Goal: Transaction & Acquisition: Purchase product/service

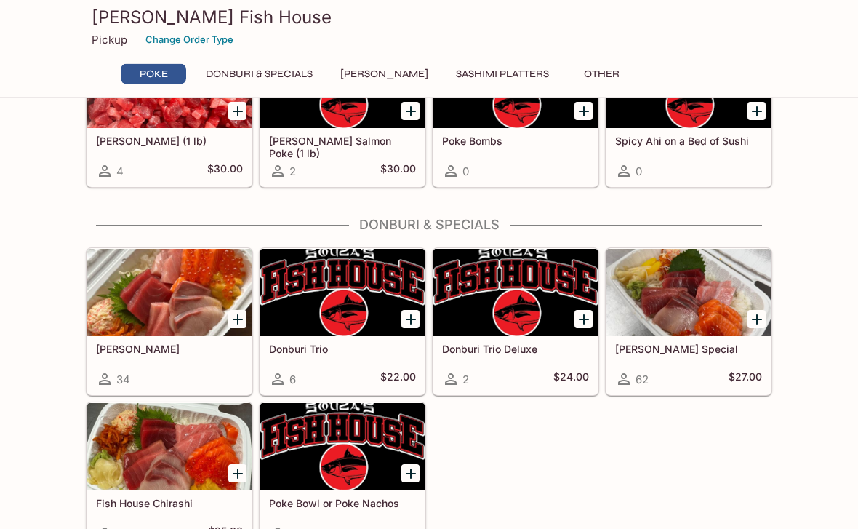
scroll to position [185, 0]
click at [712, 297] on div at bounding box center [688, 292] width 164 height 87
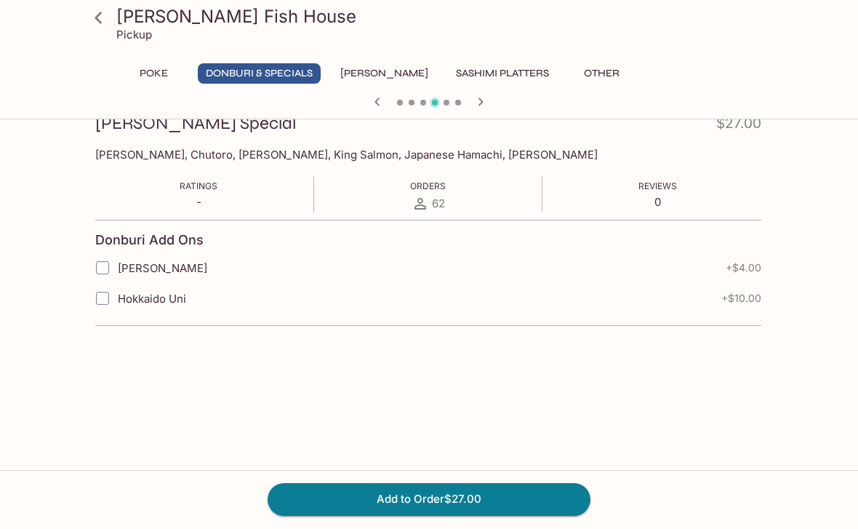
scroll to position [216, 0]
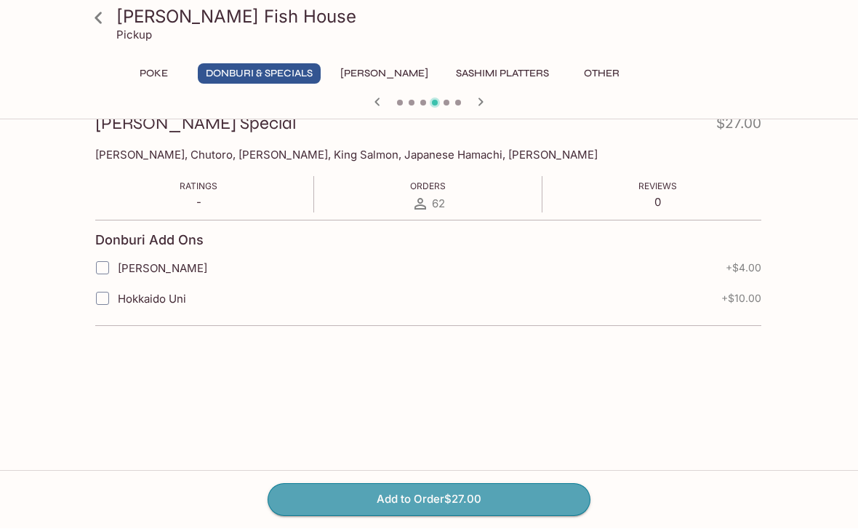
click at [439, 515] on button "Add to Order $27.00" at bounding box center [429, 499] width 323 height 32
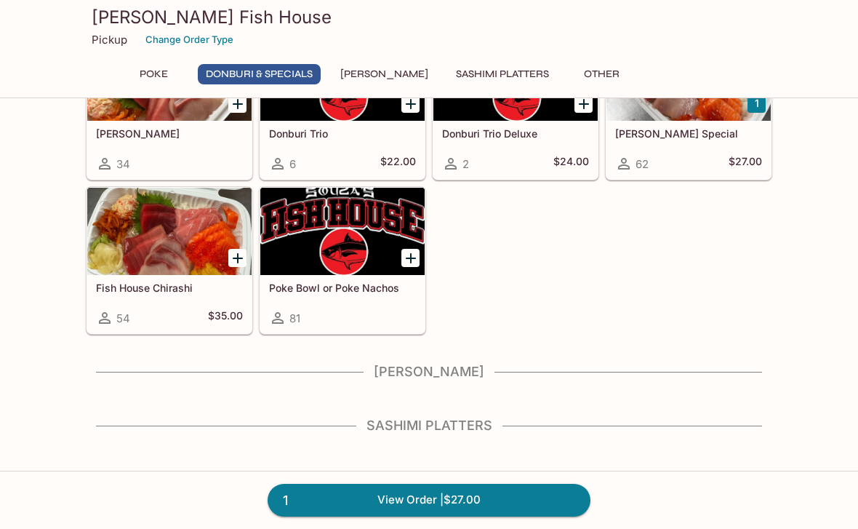
scroll to position [411, 0]
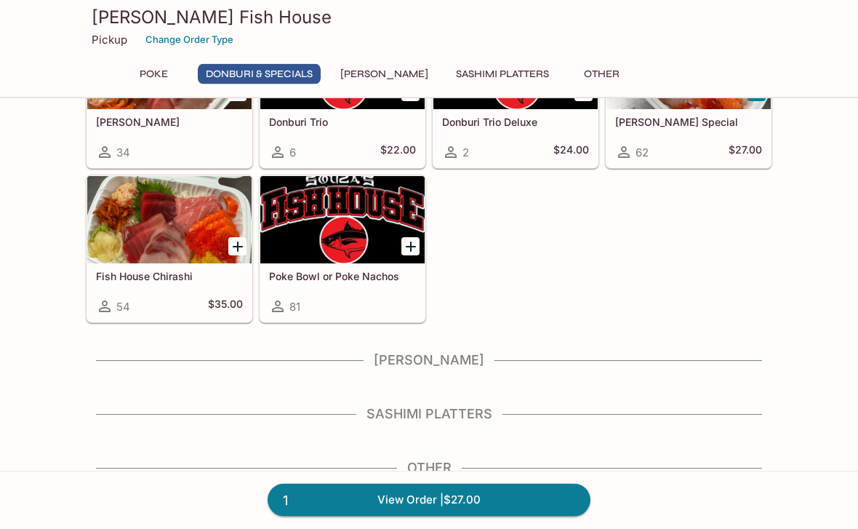
click at [190, 245] on div at bounding box center [169, 220] width 164 height 87
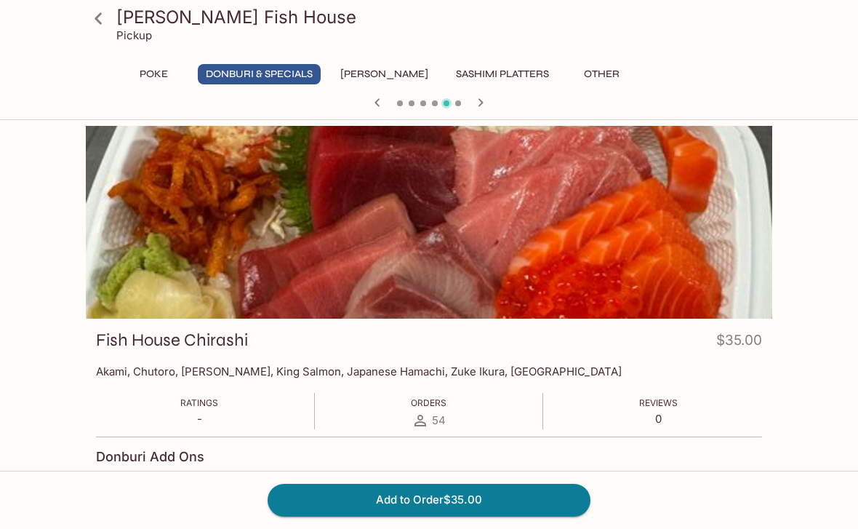
scroll to position [3, 0]
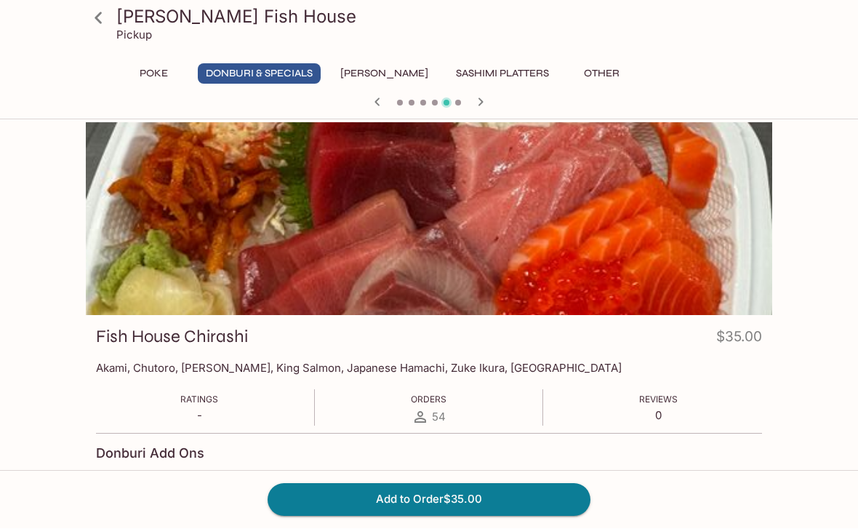
click at [558, 280] on div at bounding box center [429, 219] width 686 height 193
click at [560, 264] on div at bounding box center [429, 219] width 686 height 193
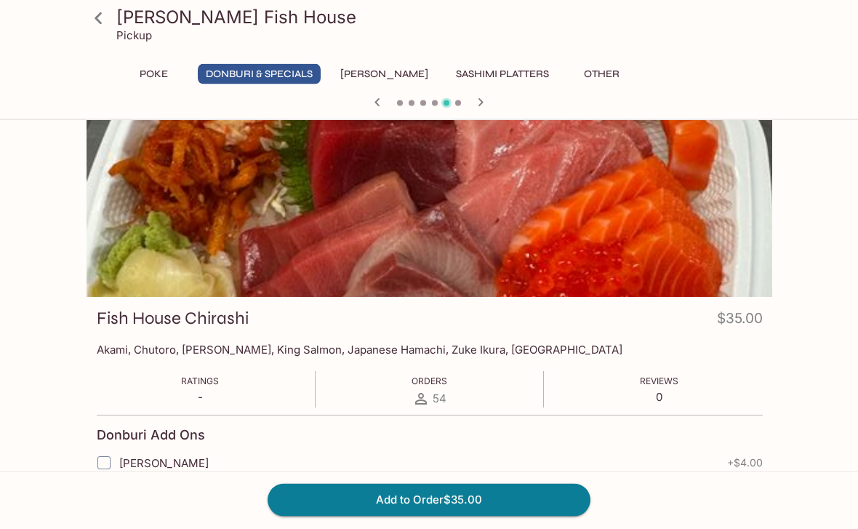
scroll to position [0, 0]
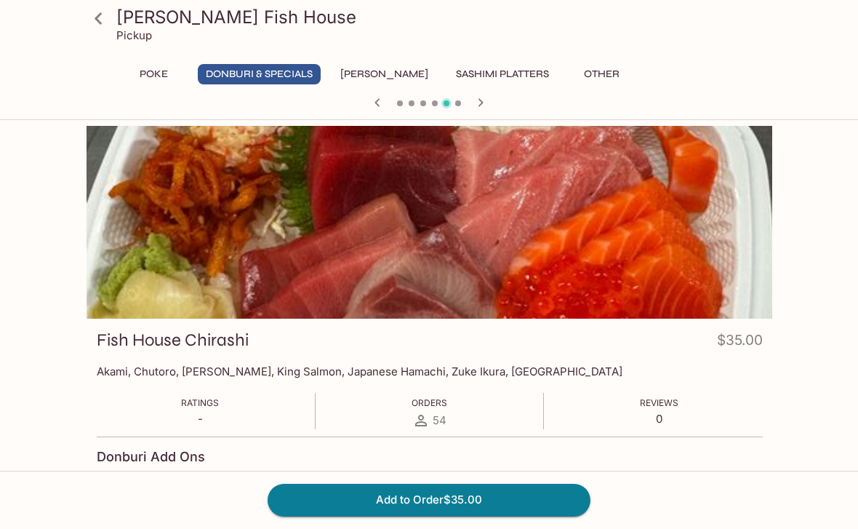
click at [255, 74] on button "Donburi & Specials" at bounding box center [259, 74] width 123 height 20
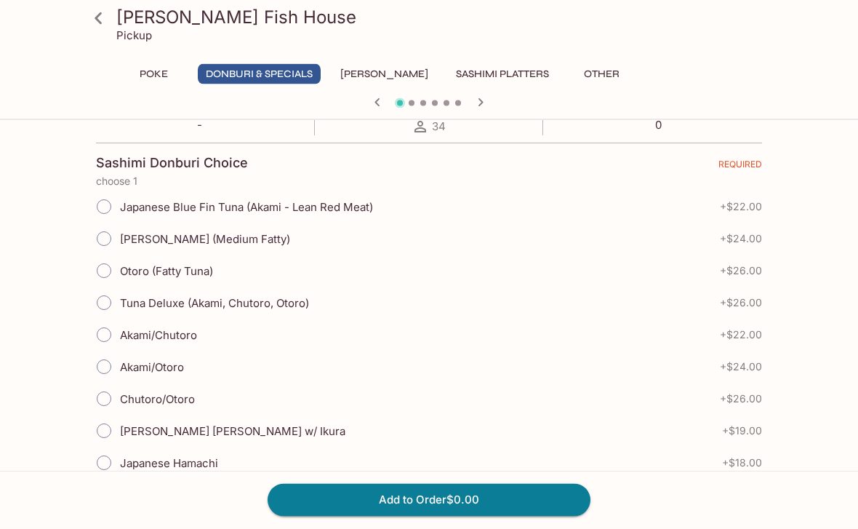
scroll to position [276, 0]
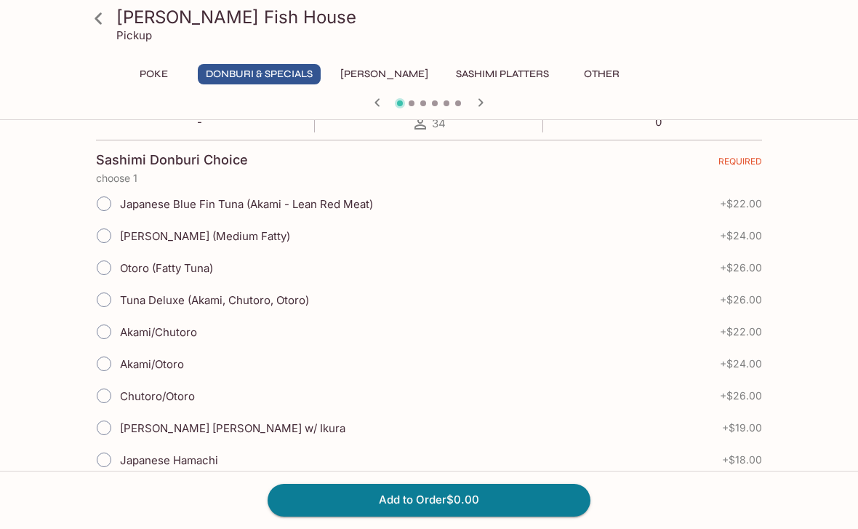
click at [102, 365] on input "Akami/Otoro" at bounding box center [104, 363] width 31 height 31
radio input "true"
click at [100, 31] on icon at bounding box center [98, 18] width 25 height 25
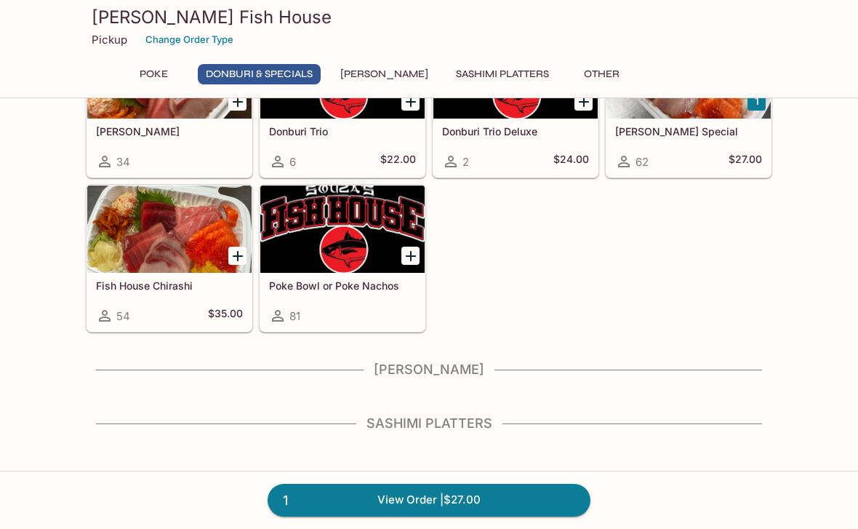
scroll to position [411, 0]
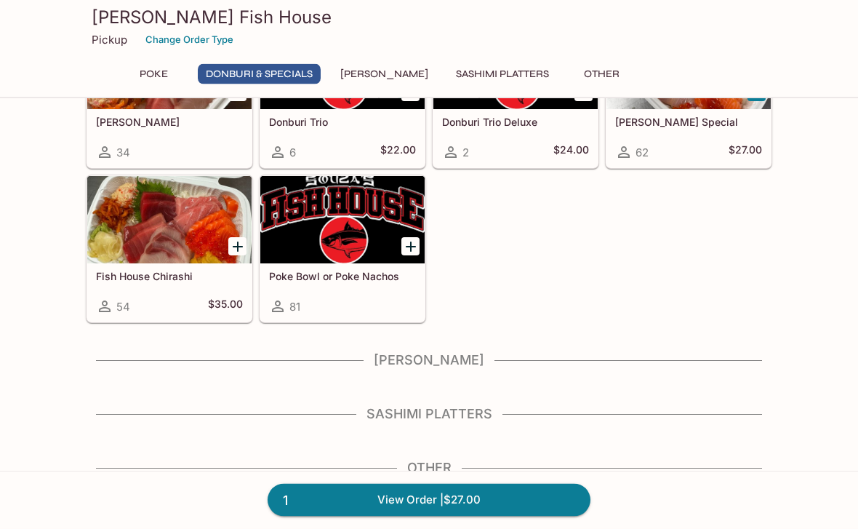
click at [446, 409] on h4 "Sashimi Platters" at bounding box center [429, 414] width 686 height 16
click at [434, 423] on div "Sashimi Platters" at bounding box center [429, 418] width 686 height 25
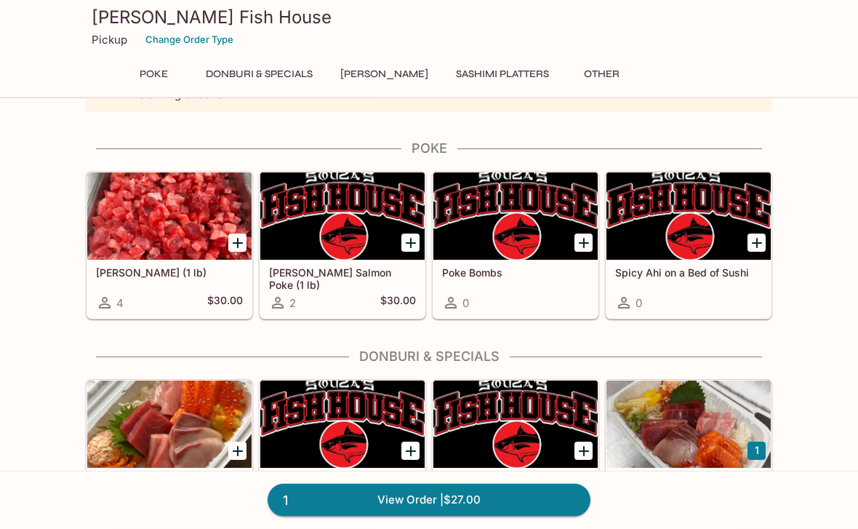
scroll to position [0, 0]
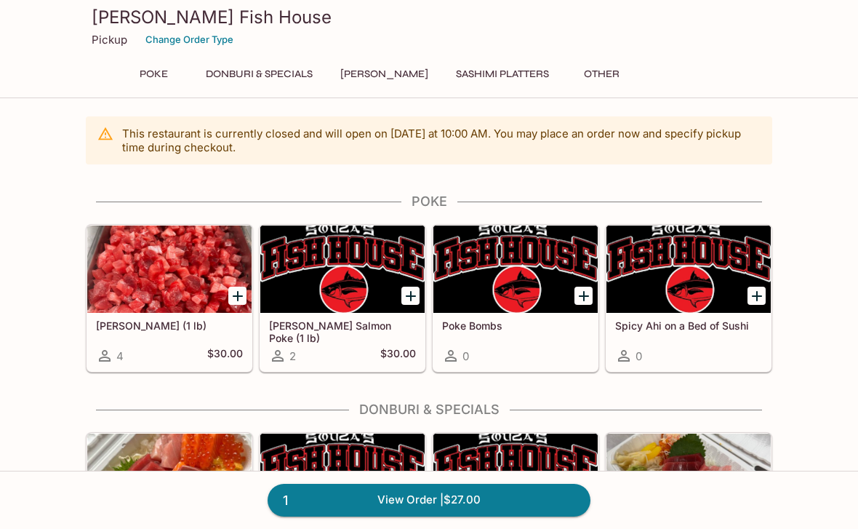
click at [509, 79] on button "Sashimi Platters" at bounding box center [502, 74] width 109 height 20
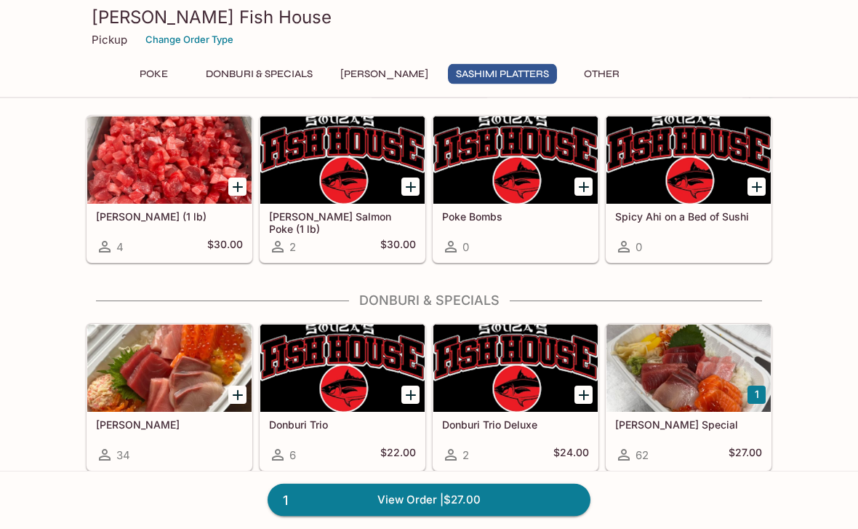
click at [508, 79] on button "Sashimi Platters" at bounding box center [502, 74] width 109 height 20
